Goal: Information Seeking & Learning: Understand process/instructions

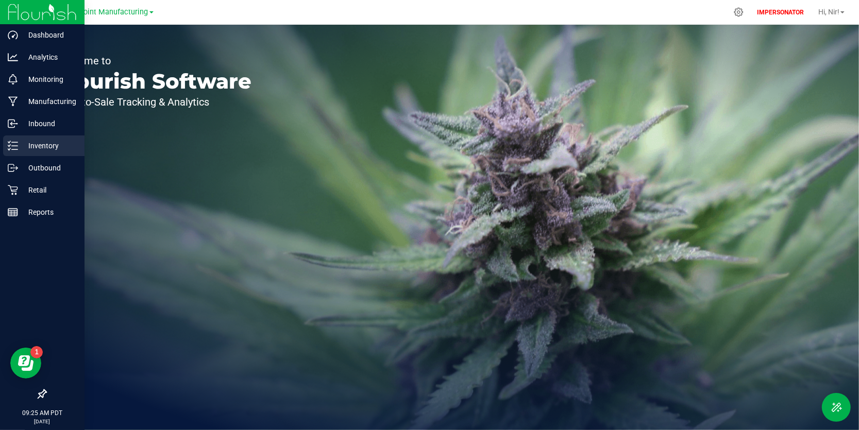
click at [8, 143] on icon at bounding box center [13, 146] width 10 height 10
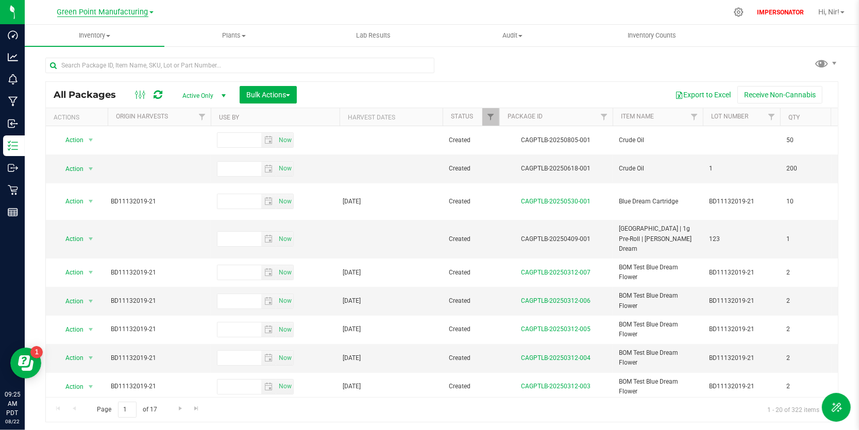
click at [98, 12] on span "Green Point Manufacturing" at bounding box center [102, 12] width 91 height 9
click at [105, 74] on link "Green Point Retail" at bounding box center [105, 78] width 151 height 14
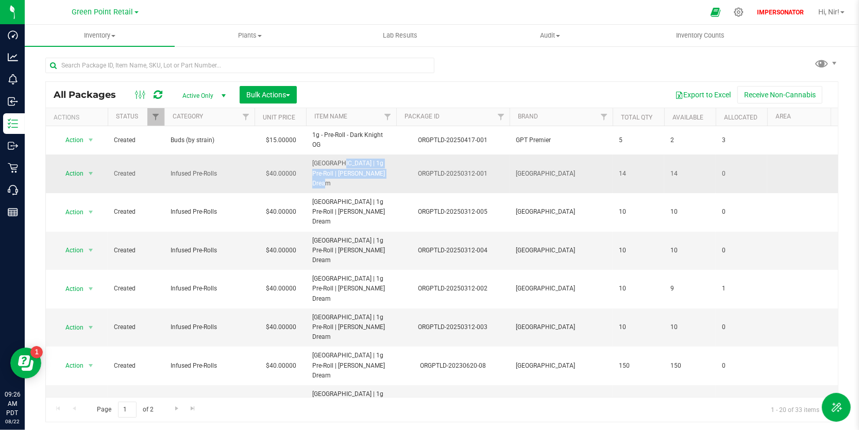
drag, startPoint x: 312, startPoint y: 162, endPoint x: 381, endPoint y: 179, distance: 70.5
click at [381, 179] on td "[GEOGRAPHIC_DATA] | 1g Pre-Roll | [PERSON_NAME] Dream" at bounding box center [351, 174] width 90 height 39
copy span "[GEOGRAPHIC_DATA] | 1g Pre-Roll | [PERSON_NAME] Dream"
click at [154, 70] on input "text" at bounding box center [239, 65] width 389 height 15
paste input "[GEOGRAPHIC_DATA] | 1g Pre-Roll | [PERSON_NAME] Dream"
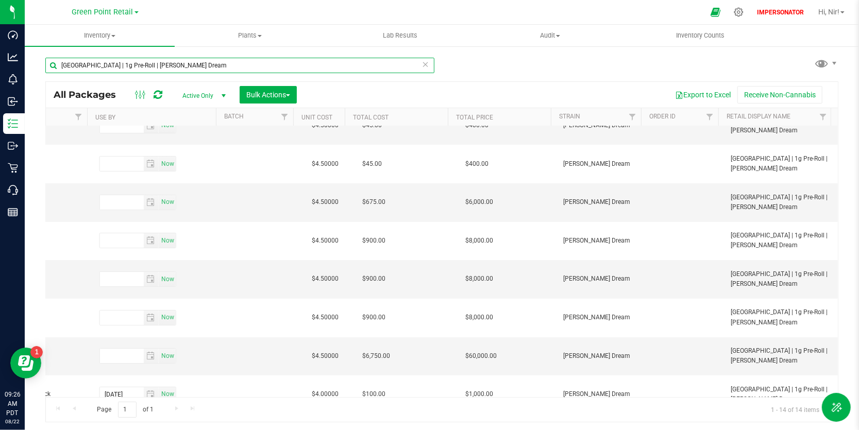
scroll to position [135, 629]
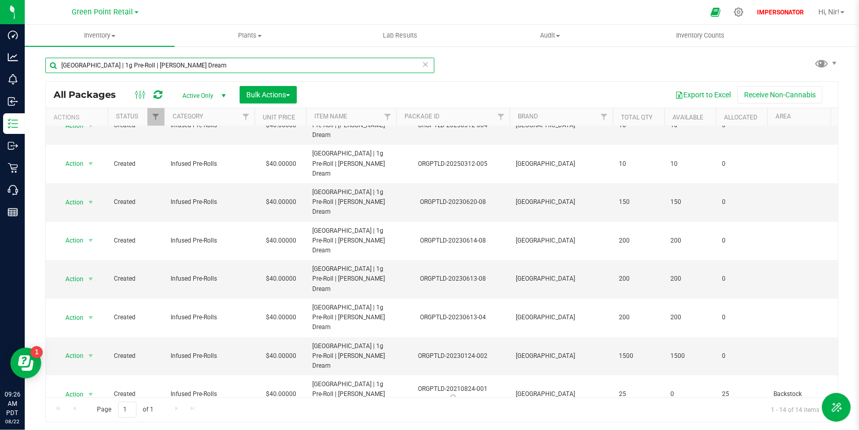
type input "[GEOGRAPHIC_DATA] | 1g Pre-Roll | [PERSON_NAME] Dream"
click at [422, 65] on icon at bounding box center [425, 64] width 7 height 12
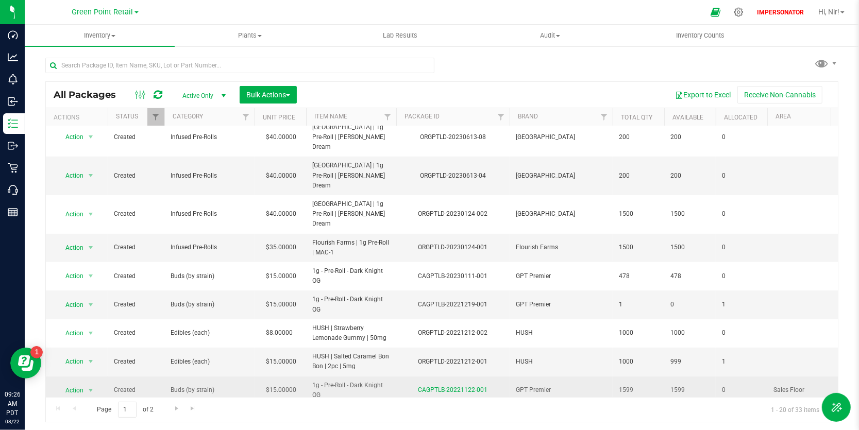
drag, startPoint x: 313, startPoint y: 286, endPoint x: 331, endPoint y: 301, distance: 22.7
click at [331, 377] on td "1g - Pre-Roll - Dark Knight OG" at bounding box center [351, 391] width 90 height 28
copy span "1g - Pre-Roll - Dark Knight OG"
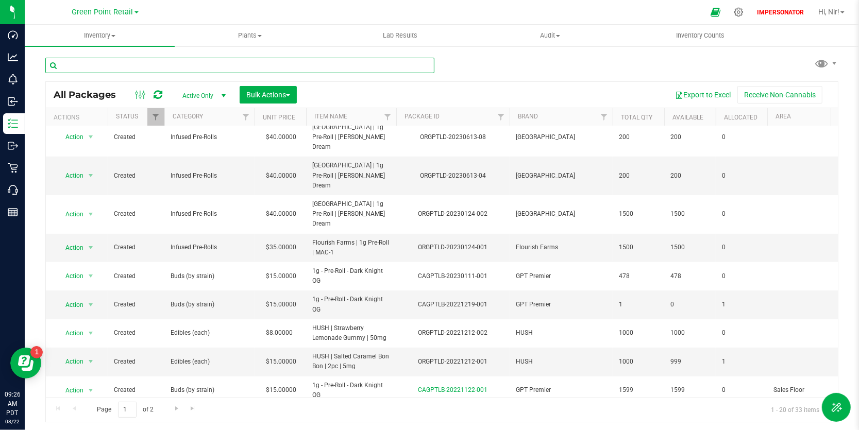
click at [168, 66] on input "text" at bounding box center [239, 65] width 389 height 15
paste input "1g - Pre-Roll - Dark Knight OG"
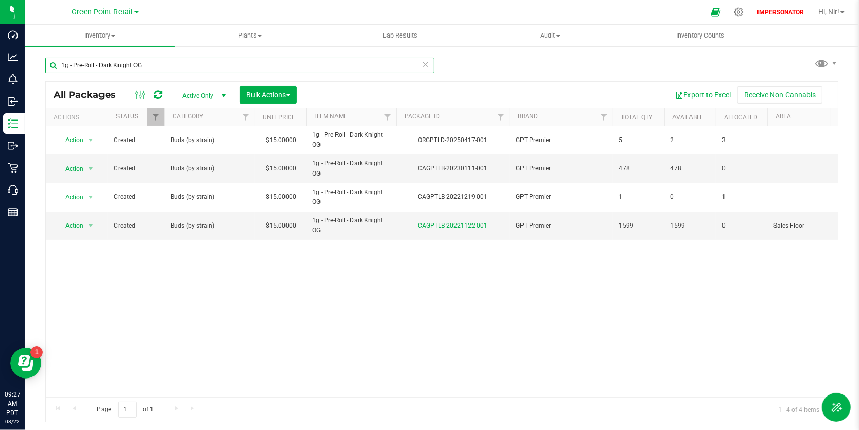
drag, startPoint x: 152, startPoint y: 64, endPoint x: 70, endPoint y: 54, distance: 83.1
click at [70, 54] on div "1g - Pre-Roll - Dark Knight OG" at bounding box center [243, 64] width 397 height 33
type input "1g - Pre-Roll - Dark Knight OG"
click at [132, 91] on span at bounding box center [140, 95] width 19 height 12
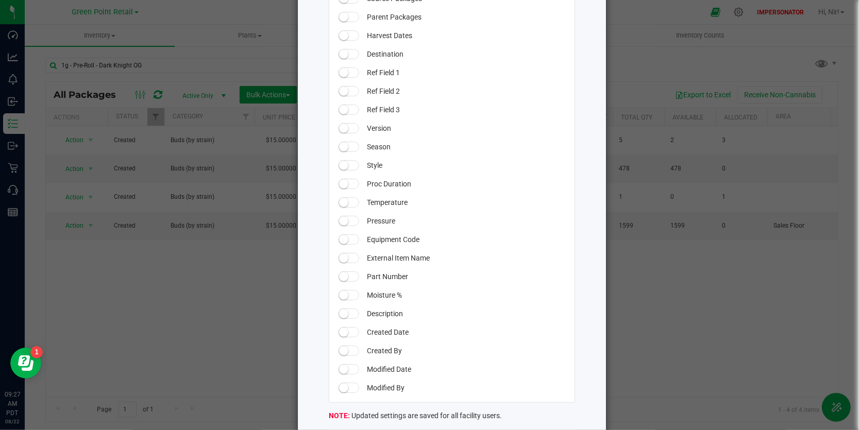
scroll to position [876, 0]
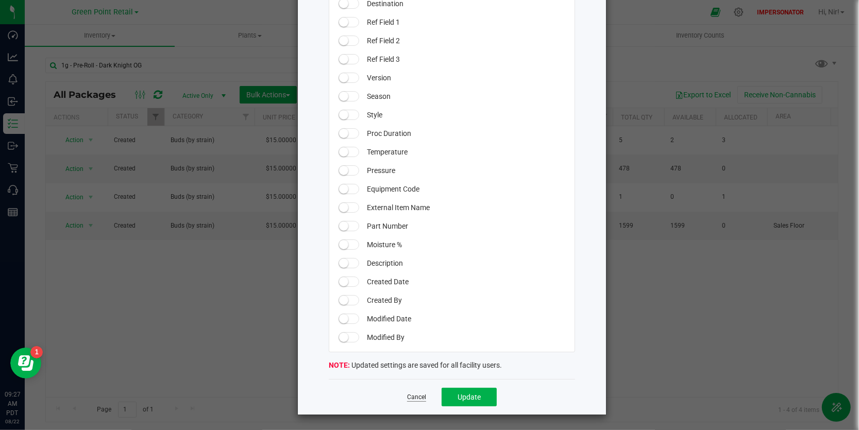
click at [420, 397] on link "Cancel" at bounding box center [416, 397] width 19 height 9
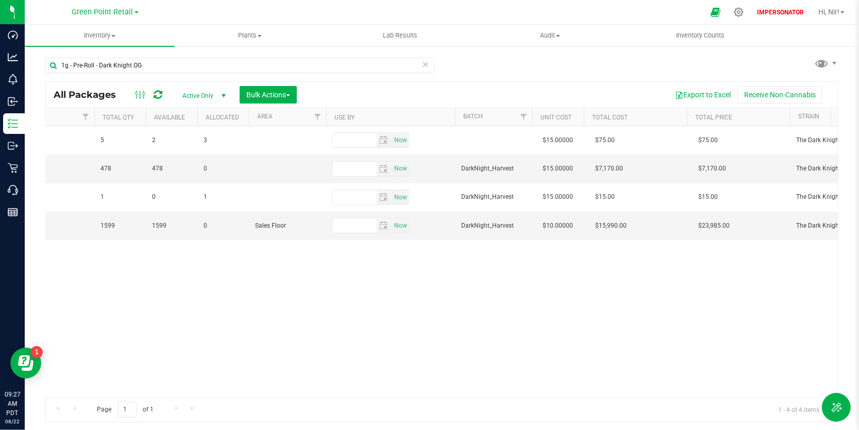
scroll to position [0, 516]
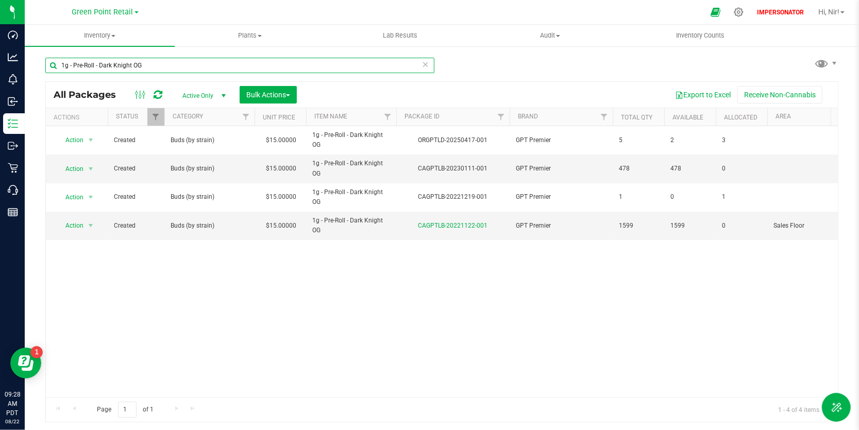
drag, startPoint x: 155, startPoint y: 65, endPoint x: 70, endPoint y: 53, distance: 85.9
click at [70, 53] on div "1g - Pre-Roll - Dark Knight OG" at bounding box center [243, 64] width 397 height 33
click at [111, 33] on span "Inventory" at bounding box center [100, 35] width 150 height 9
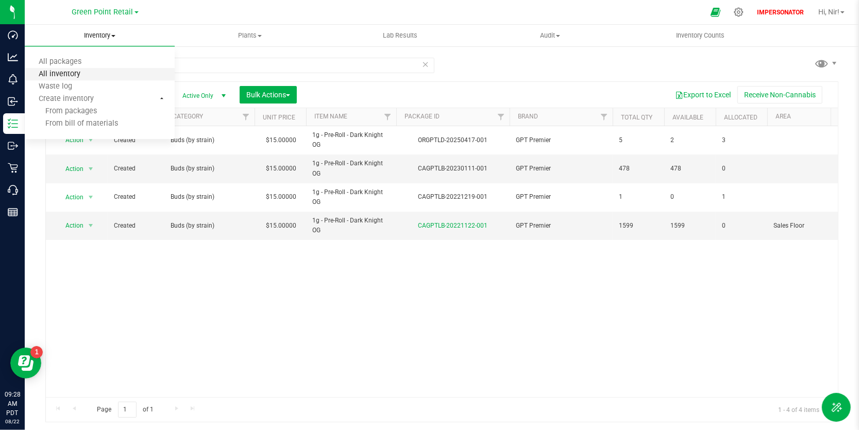
click at [90, 72] on span "All inventory" at bounding box center [60, 74] width 70 height 9
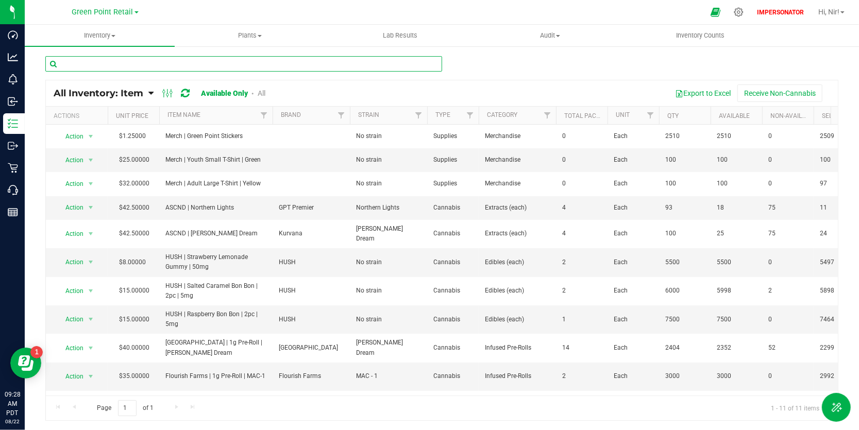
click at [147, 68] on input "text" at bounding box center [243, 63] width 397 height 15
paste input "1g - Pre-Roll - Dark Knight OG"
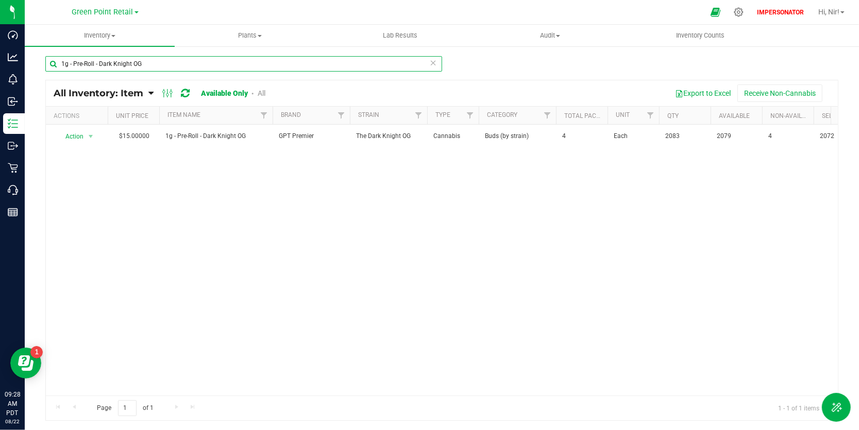
type input "1g - Pre-Roll - Dark Knight OG"
click at [261, 92] on link "All" at bounding box center [262, 93] width 8 height 8
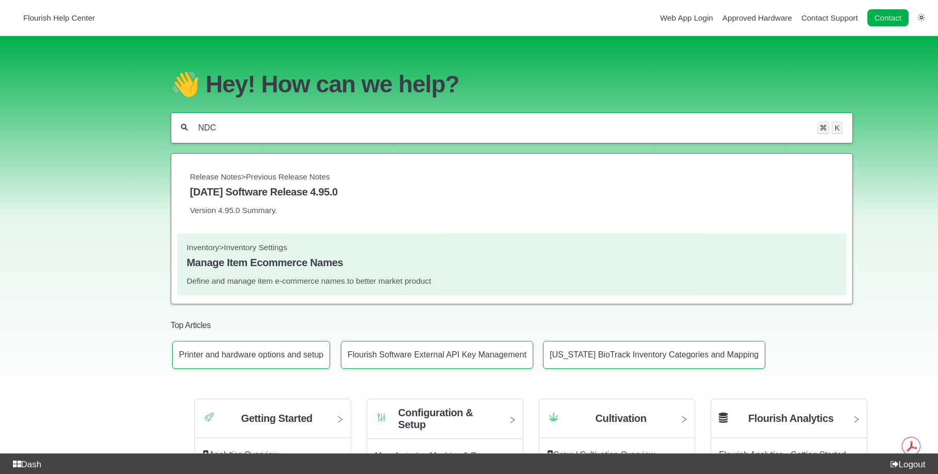
type input "NDC"
click at [309, 279] on link "Inventory > Inventory Settings Manage Item Ecommerce Names Define and manage it…" at bounding box center [512, 263] width 650 height 43
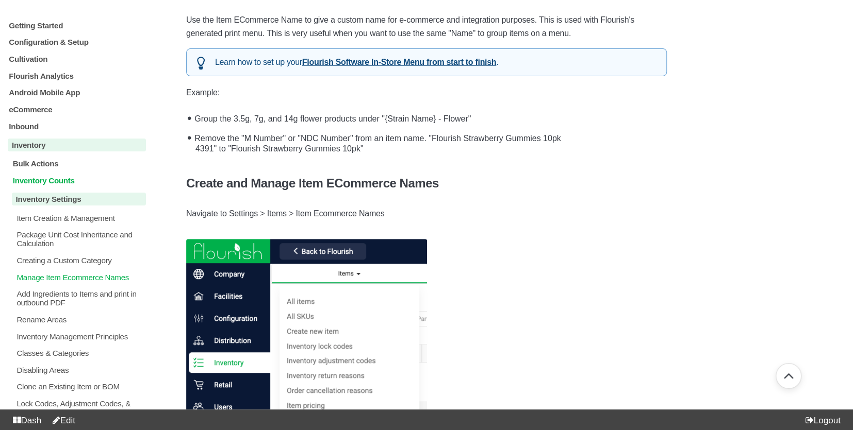
scroll to position [161, 0]
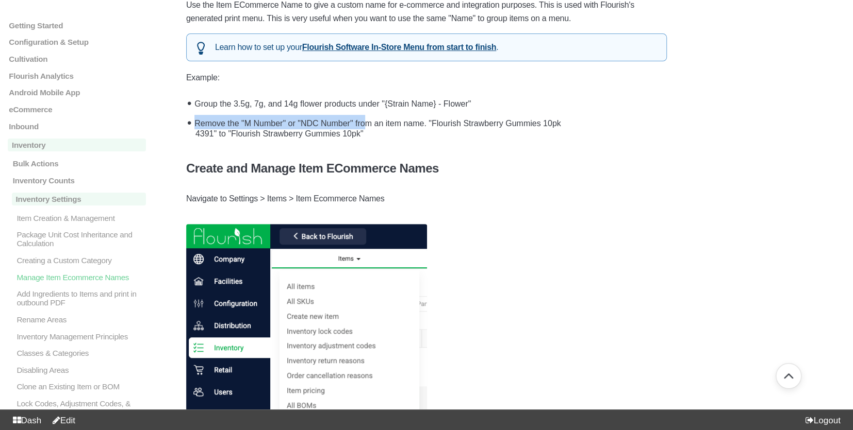
drag, startPoint x: 197, startPoint y: 124, endPoint x: 370, endPoint y: 124, distance: 172.2
click at [370, 124] on li "Remove the "M Number" or "NDC Number" from an item name. "Flourish Strawberry G…" at bounding box center [428, 126] width 475 height 29
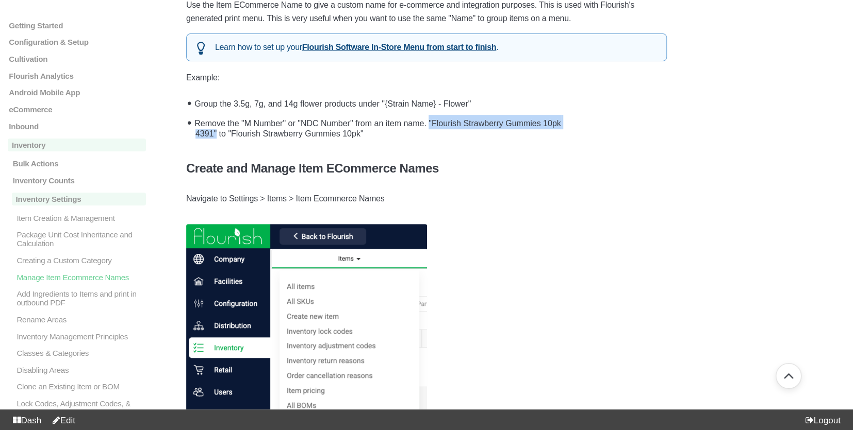
drag, startPoint x: 436, startPoint y: 123, endPoint x: 215, endPoint y: 136, distance: 220.5
click at [215, 136] on li "Remove the "M Number" or "NDC Number" from an item name. "Flourish Strawberry G…" at bounding box center [428, 126] width 475 height 29
click at [207, 136] on li "Remove the "M Number" or "NDC Number" from an item name. "Flourish Strawberry G…" at bounding box center [428, 126] width 475 height 29
drag, startPoint x: 235, startPoint y: 135, endPoint x: 375, endPoint y: 142, distance: 139.9
click at [375, 141] on li "Remove the "M Number" or "NDC Number" from an item name. "Flourish Strawberry G…" at bounding box center [428, 126] width 475 height 29
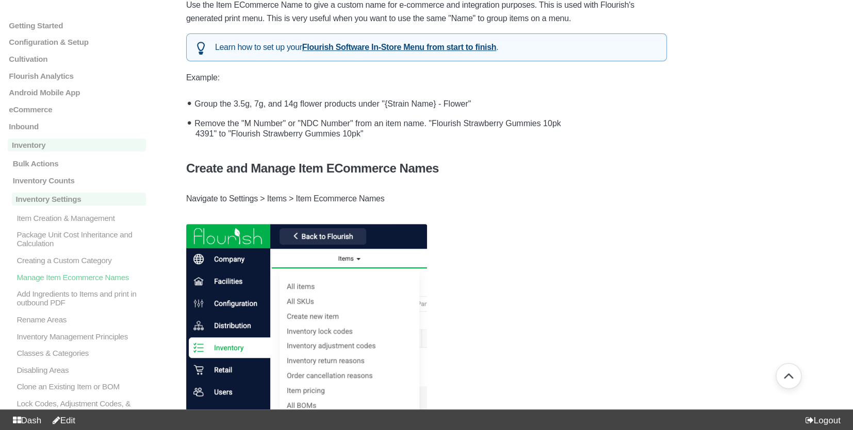
drag, startPoint x: 353, startPoint y: 123, endPoint x: 306, endPoint y: 124, distance: 46.9
click at [306, 124] on li "Remove the "M Number" or "NDC Number" from an item name. "Flourish Strawberry G…" at bounding box center [428, 126] width 475 height 29
copy li "NDC Number"
